Goal: Task Accomplishment & Management: Manage account settings

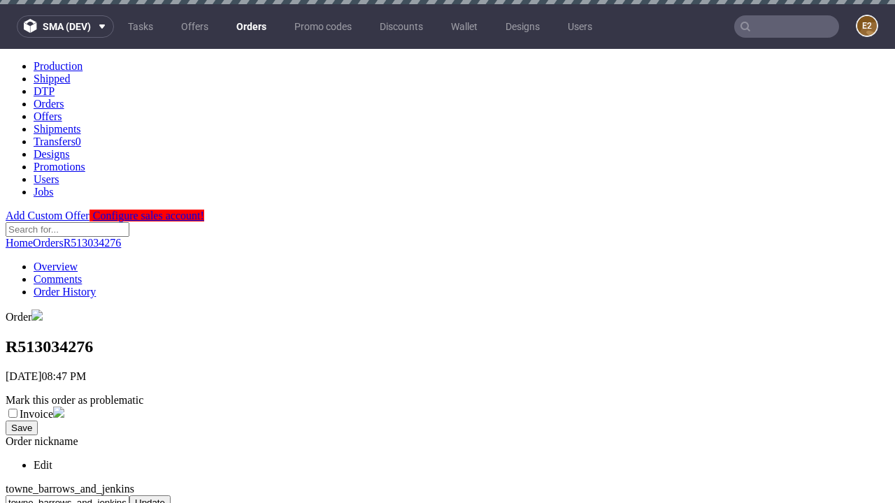
scroll to position [577, 0]
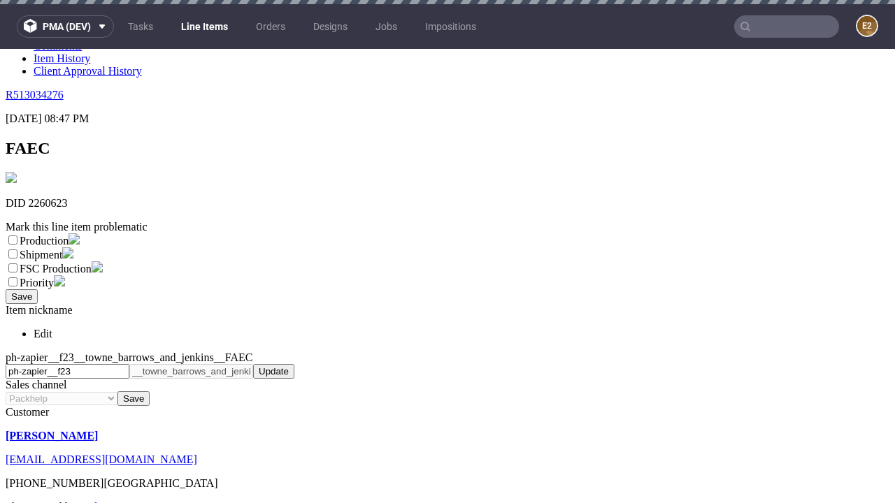
scroll to position [4, 0]
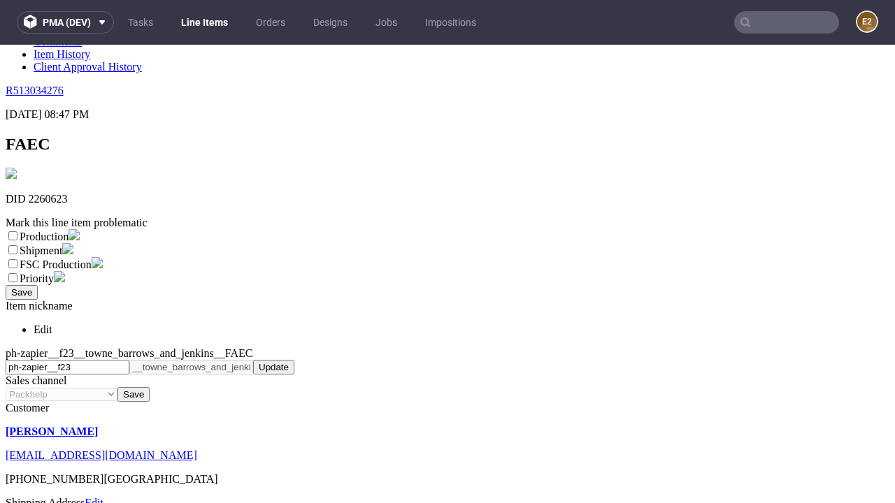
select select "dtp_ca_needed"
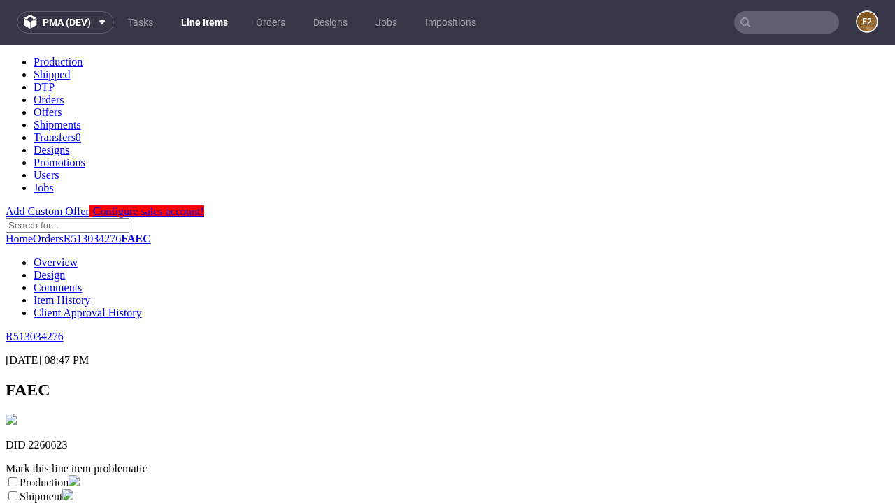
scroll to position [0, 0]
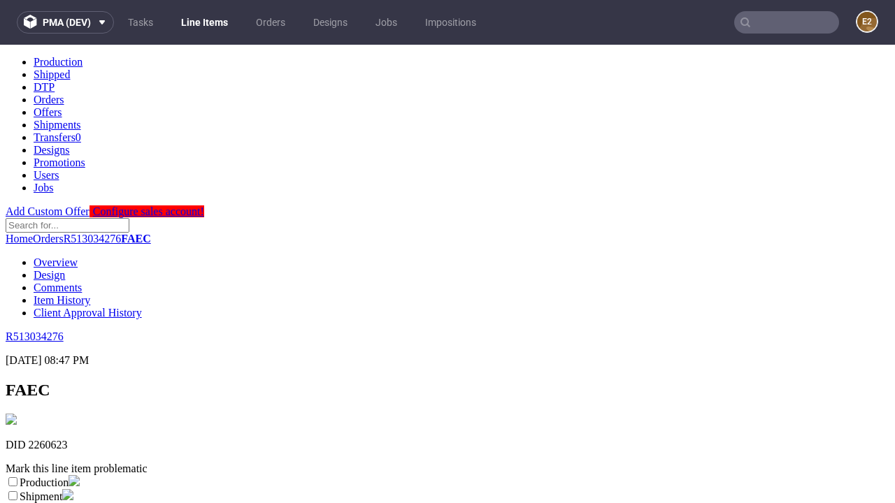
checkbox input "true"
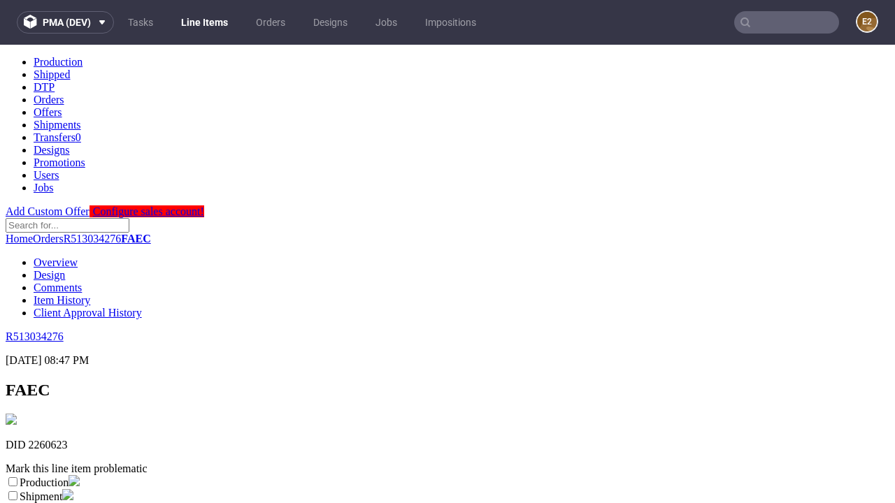
scroll to position [13, 0]
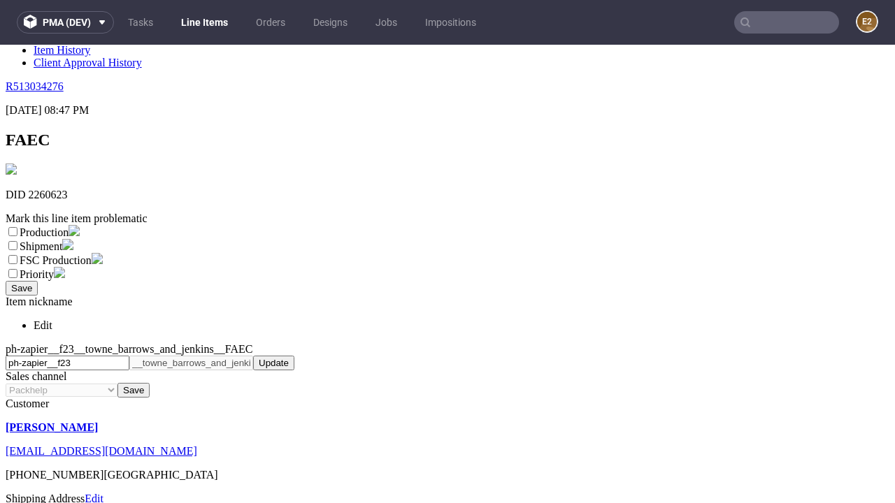
type textarea "test"
